Goal: Check status: Check status

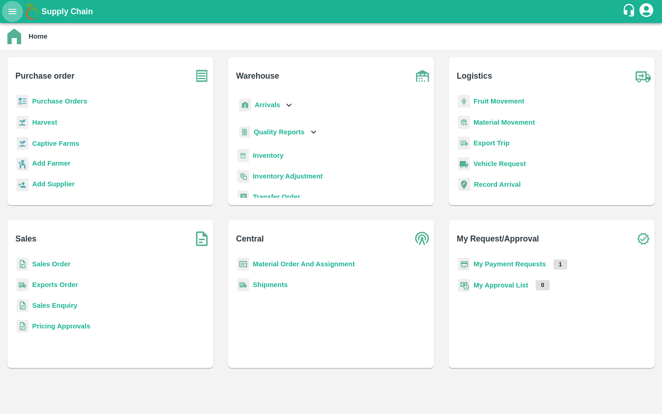
click at [11, 17] on button "open drawer" at bounding box center [12, 11] width 21 height 21
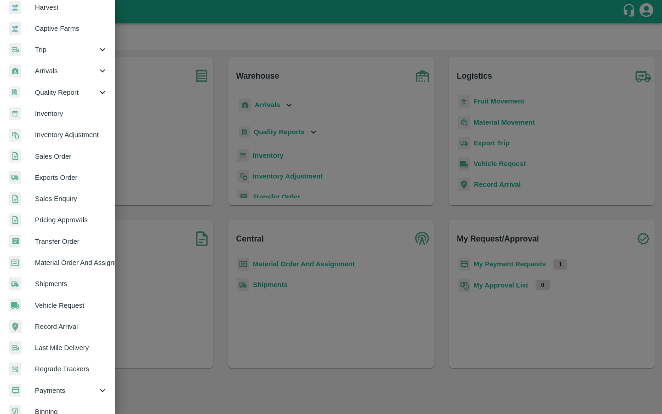
scroll to position [110, 0]
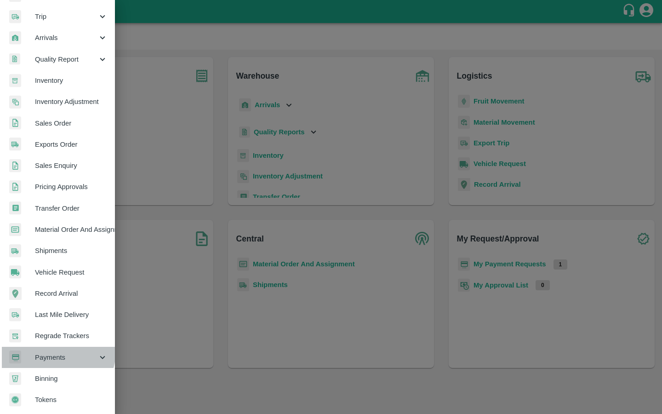
click at [51, 347] on div "Payments" at bounding box center [57, 357] width 115 height 21
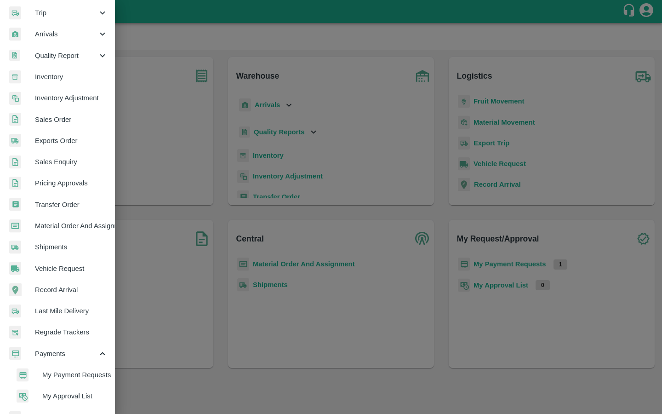
click at [55, 366] on li "My Payment Requests" at bounding box center [61, 374] width 108 height 21
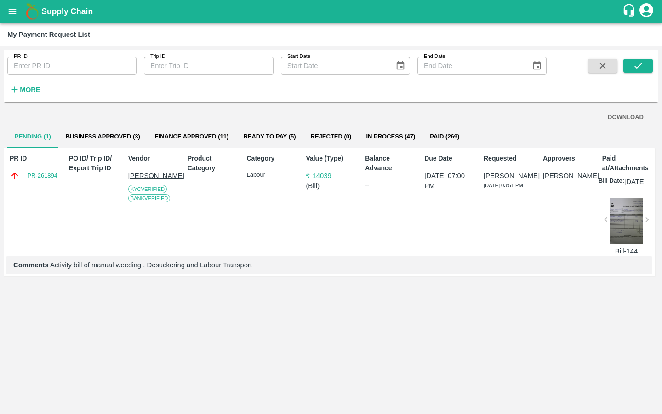
click at [86, 62] on input "PR ID" at bounding box center [71, 65] width 129 height 17
click at [642, 69] on icon "submit" at bounding box center [638, 66] width 10 height 10
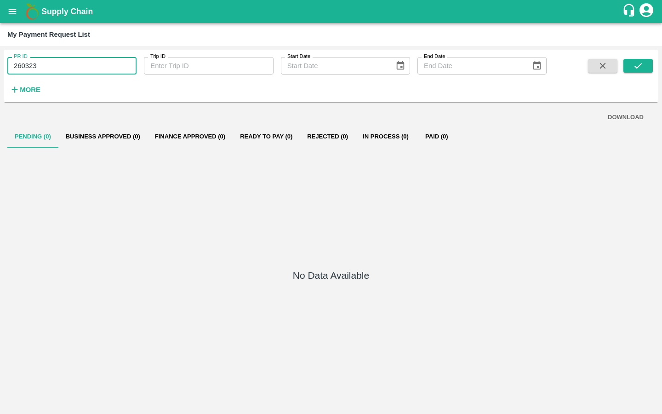
drag, startPoint x: 66, startPoint y: 68, endPoint x: 0, endPoint y: 68, distance: 65.7
click at [0, 68] on div "PR ID 260323 PR ID Trip ID Trip ID Start Date Start Date End Date End Date More…" at bounding box center [331, 230] width 662 height 368
type input "260323"
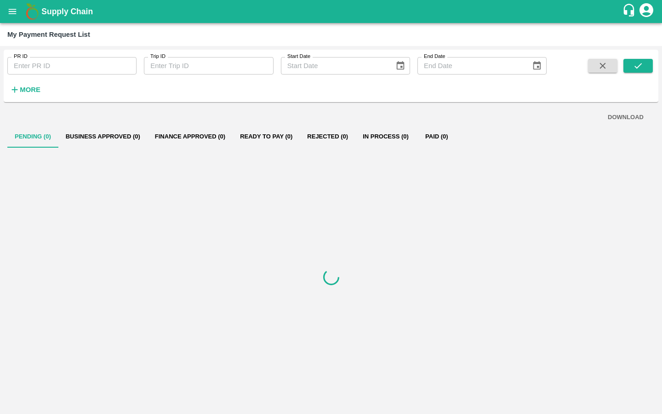
type input "260323"
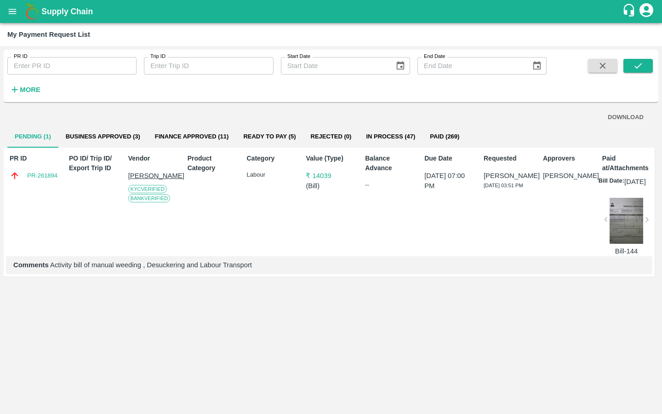
click at [110, 346] on div "DOWNLOAD Pending (1) Business Approved (3) Finance Approved (11) Ready To Pay (…" at bounding box center [331, 258] width 655 height 304
click at [117, 142] on button "Business Approved (3)" at bounding box center [102, 137] width 89 height 22
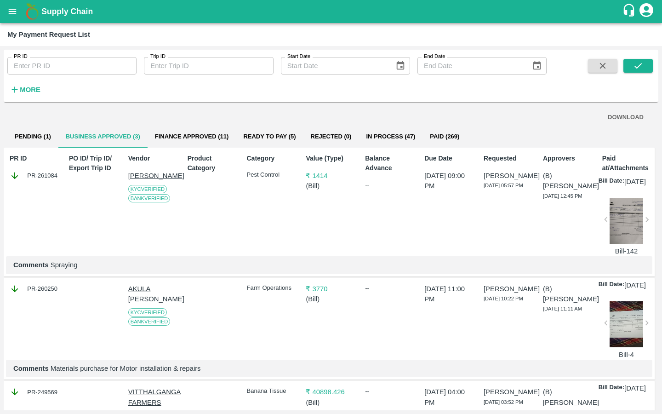
click at [268, 129] on button "Ready To Pay (5)" at bounding box center [269, 137] width 67 height 22
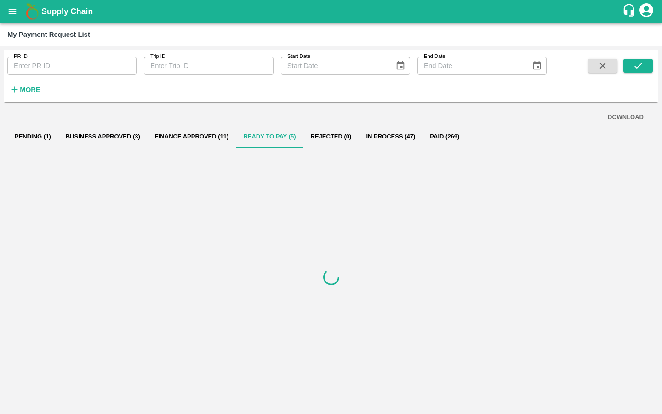
click at [103, 135] on button "Business Approved (3)" at bounding box center [102, 137] width 89 height 22
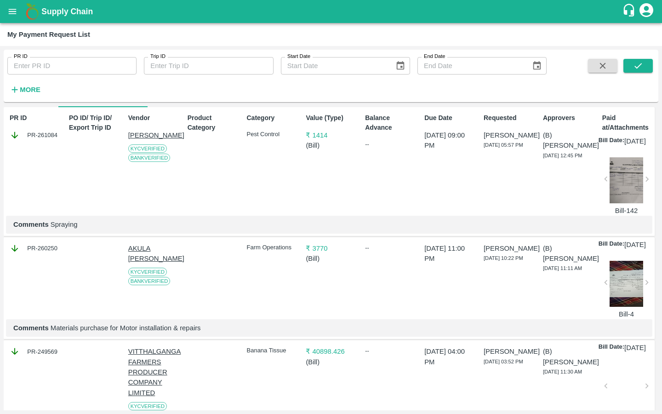
scroll to position [137, 0]
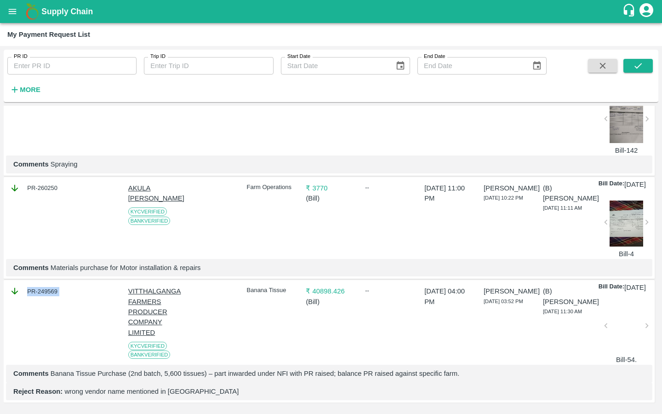
drag, startPoint x: 69, startPoint y: 279, endPoint x: 7, endPoint y: 280, distance: 61.6
click at [7, 280] on div "PR-249569 VITTHALGANGA FARMERS PRODUCER COMPANY LIMITED KYC Verified Bank Verif…" at bounding box center [329, 341] width 651 height 122
copy div "PR-249569"
drag, startPoint x: 69, startPoint y: 164, endPoint x: 23, endPoint y: 164, distance: 45.5
click at [23, 177] on div "PR-260250 AKULA SANTHOSH KUMAR KYC Verified Bank Verified Farm Operations ₹ 377…" at bounding box center [329, 228] width 651 height 103
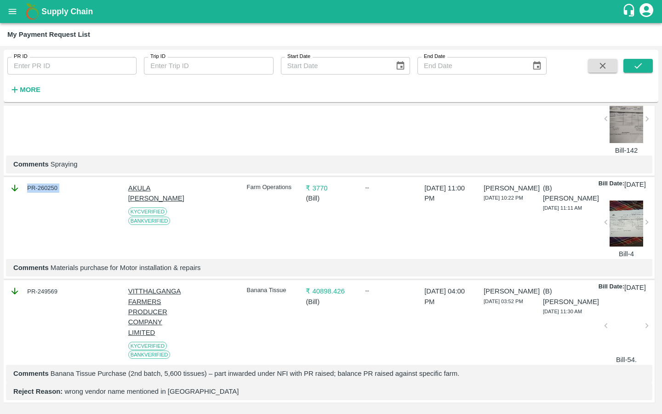
copy div "PR-260250"
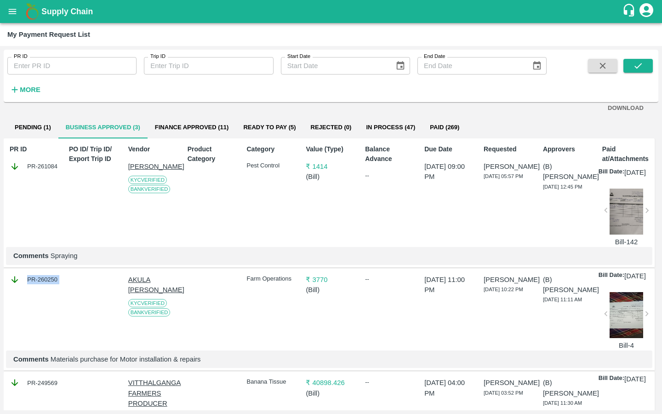
scroll to position [0, 0]
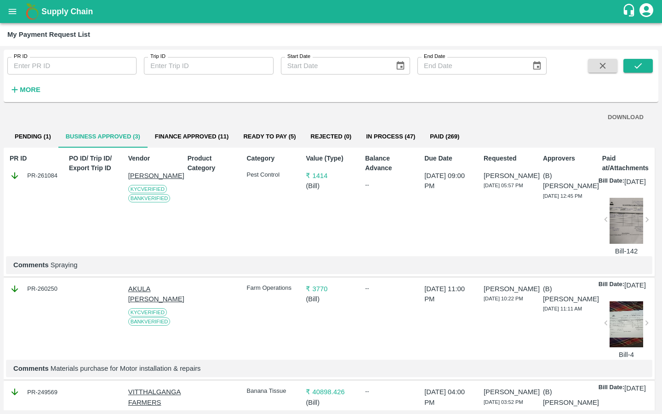
drag, startPoint x: 61, startPoint y: 176, endPoint x: 22, endPoint y: 174, distance: 39.1
click at [22, 174] on div "PR ID PR-261084 PO ID/ Trip ID/ Export Trip ID Vendor Battini Gangireddy KYC Ve…" at bounding box center [329, 212] width 651 height 129
drag, startPoint x: 26, startPoint y: 172, endPoint x: 56, endPoint y: 176, distance: 30.5
click at [56, 176] on div "PR-261084" at bounding box center [35, 176] width 50 height 10
copy div "PR-261084"
